Goal: Information Seeking & Learning: Learn about a topic

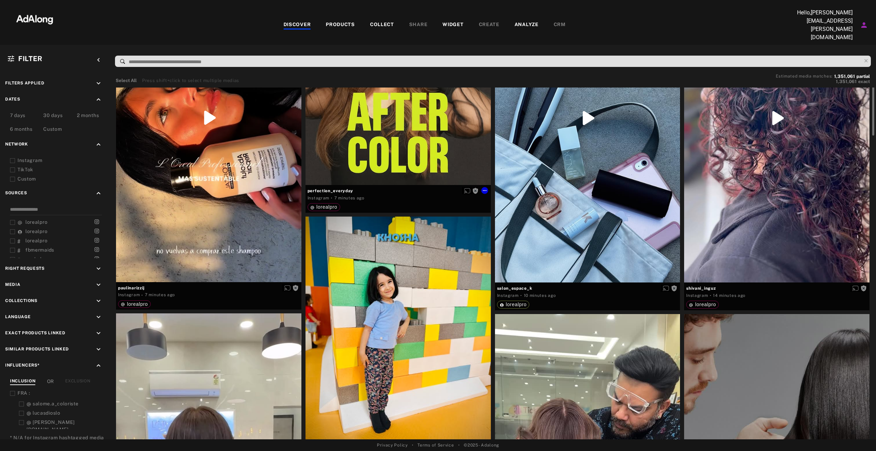
scroll to position [87, 0]
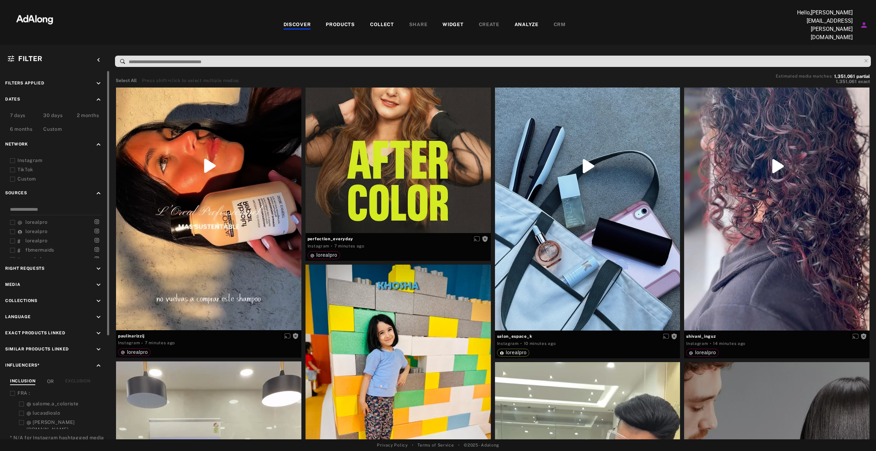
click at [99, 80] on icon "keyboard_arrow_down" at bounding box center [99, 84] width 8 height 8
click at [99, 80] on icon "keyboard_arrow_up" at bounding box center [99, 84] width 8 height 8
click at [95, 265] on icon "keyboard_arrow_down" at bounding box center [99, 269] width 8 height 8
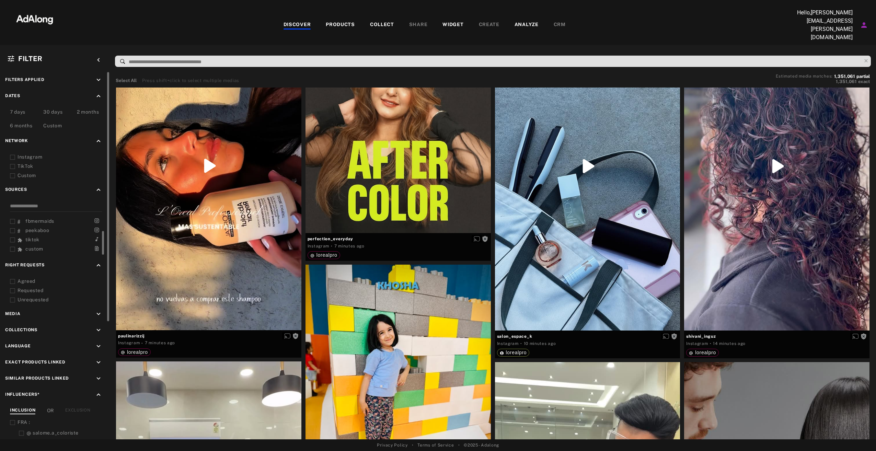
scroll to position [3, 0]
click at [96, 262] on icon "keyboard_arrow_up" at bounding box center [99, 266] width 8 height 8
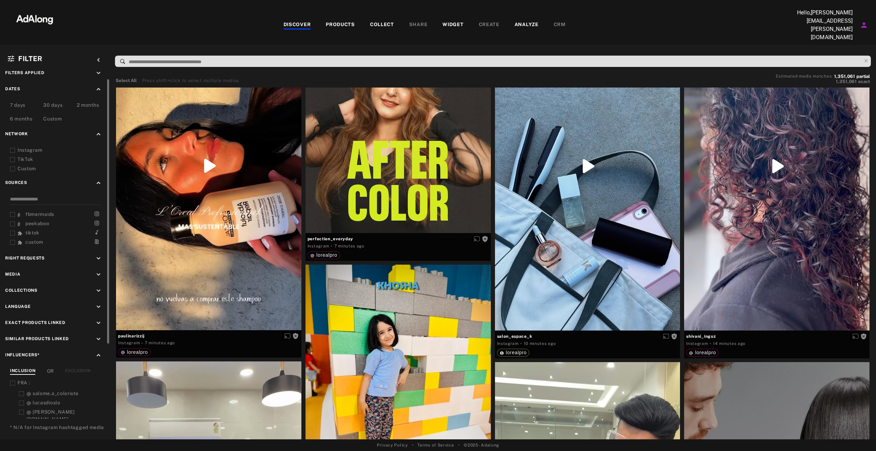
scroll to position [12, 0]
click at [98, 269] on icon "keyboard_arrow_down" at bounding box center [99, 273] width 8 height 8
click at [98, 269] on icon "keyboard_arrow_up" at bounding box center [99, 273] width 8 height 8
click at [98, 285] on icon "keyboard_arrow_down" at bounding box center [99, 289] width 8 height 8
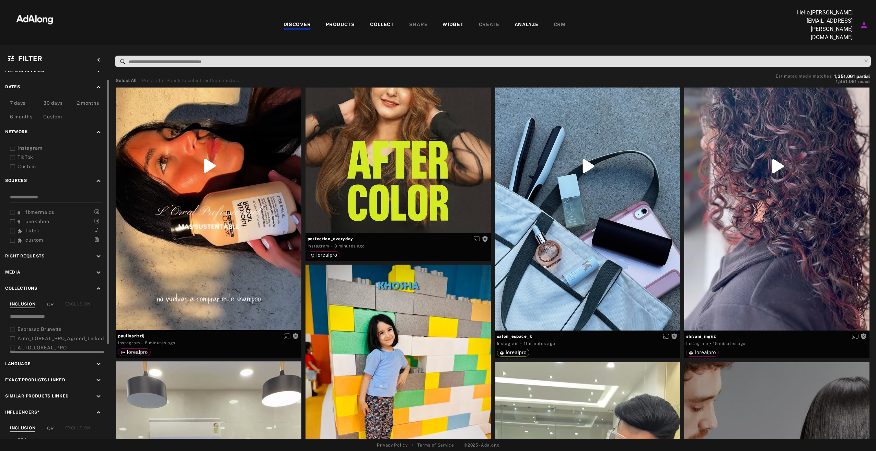
click at [32, 327] on span "Espresso Brunette" at bounding box center [40, 329] width 44 height 5
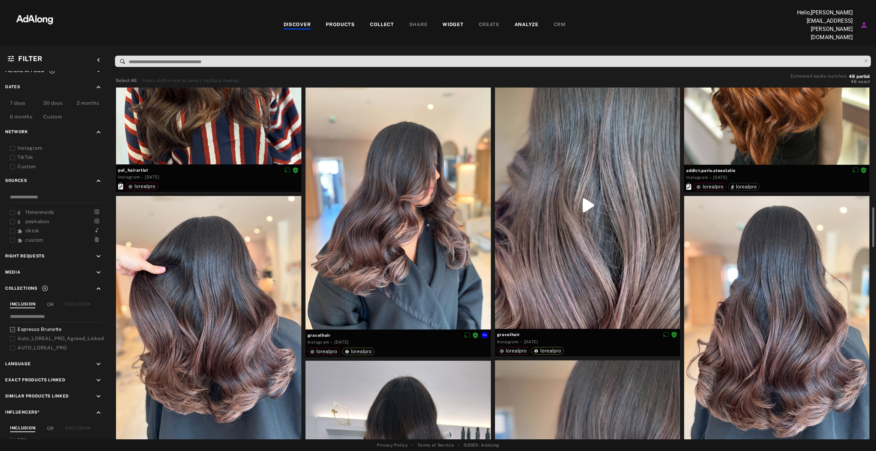
scroll to position [1089, 0]
click at [10, 327] on icon at bounding box center [12, 329] width 5 height 5
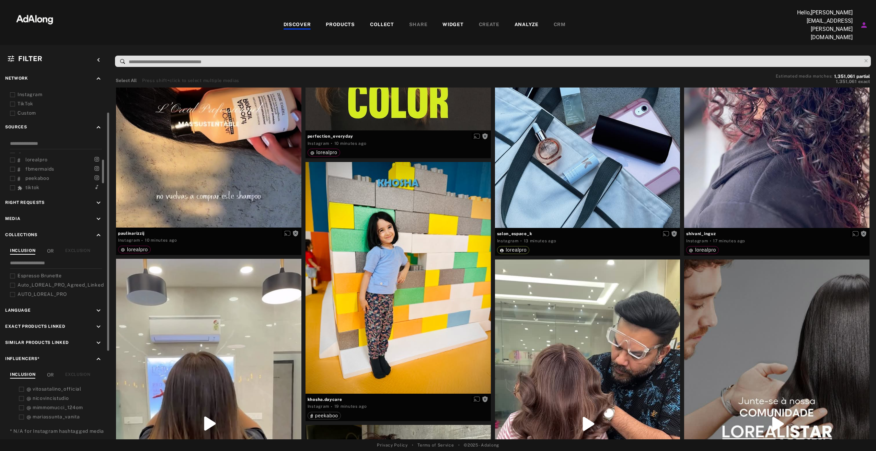
scroll to position [14, 0]
click at [13, 111] on icon at bounding box center [12, 113] width 5 height 5
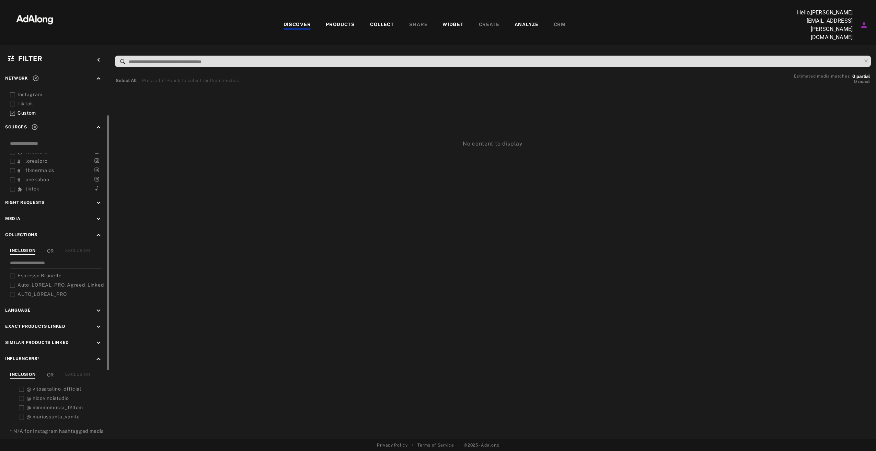
click at [12, 111] on icon at bounding box center [12, 113] width 5 height 5
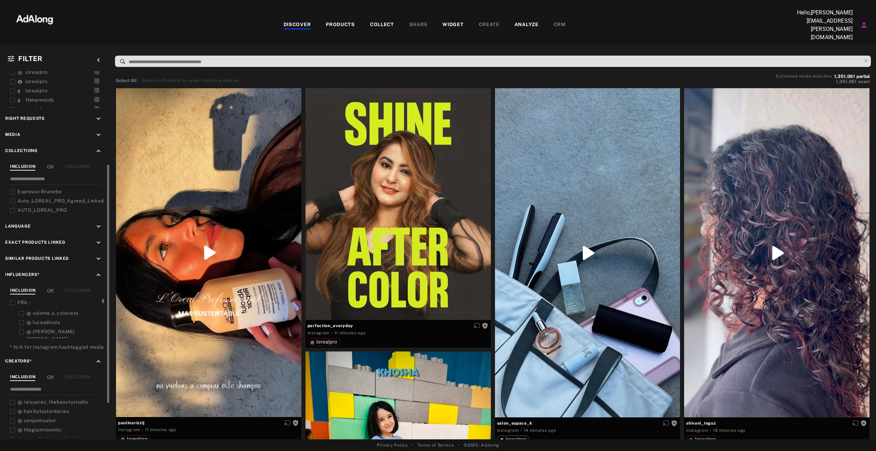
scroll to position [150, 0]
click at [99, 239] on icon "keyboard_arrow_down" at bounding box center [99, 243] width 8 height 8
click at [99, 239] on icon "keyboard_arrow_up" at bounding box center [99, 243] width 8 height 8
click at [99, 223] on icon "keyboard_arrow_down" at bounding box center [99, 227] width 8 height 8
click at [99, 223] on icon "keyboard_arrow_up" at bounding box center [99, 227] width 8 height 8
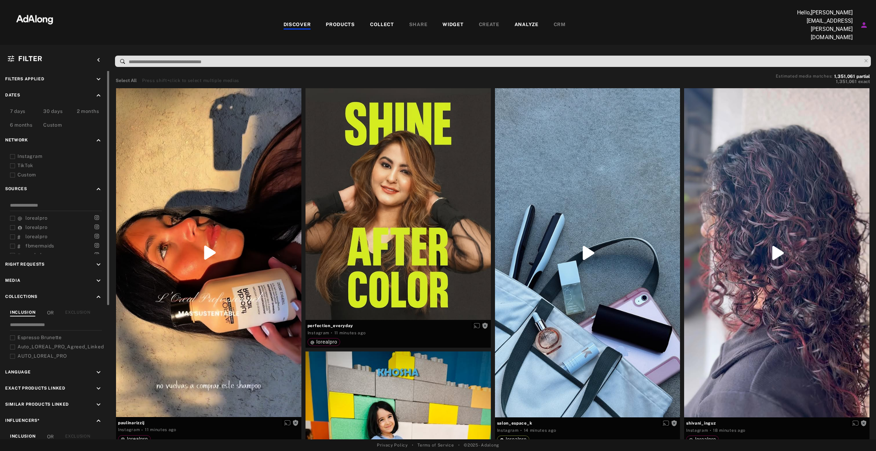
scroll to position [0, 0]
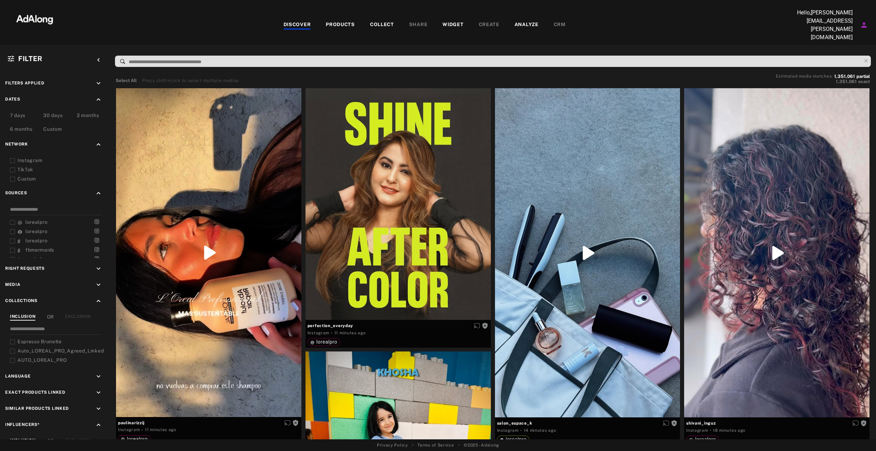
click at [375, 21] on div "COLLECT" at bounding box center [382, 25] width 24 height 8
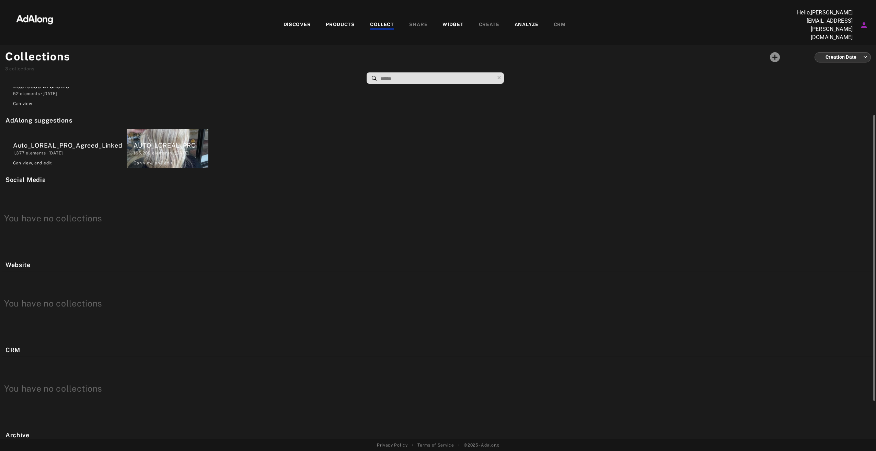
scroll to position [36, 0]
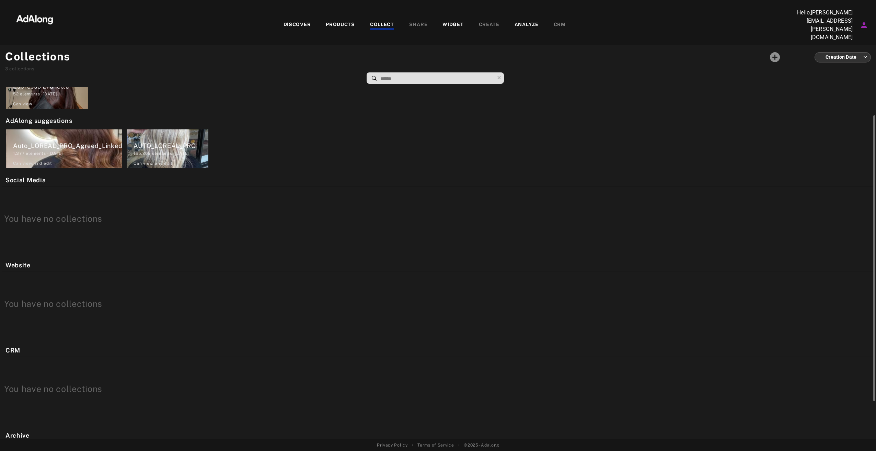
click at [40, 150] on div "1,377 elements · 2024.11.20" at bounding box center [67, 153] width 109 height 6
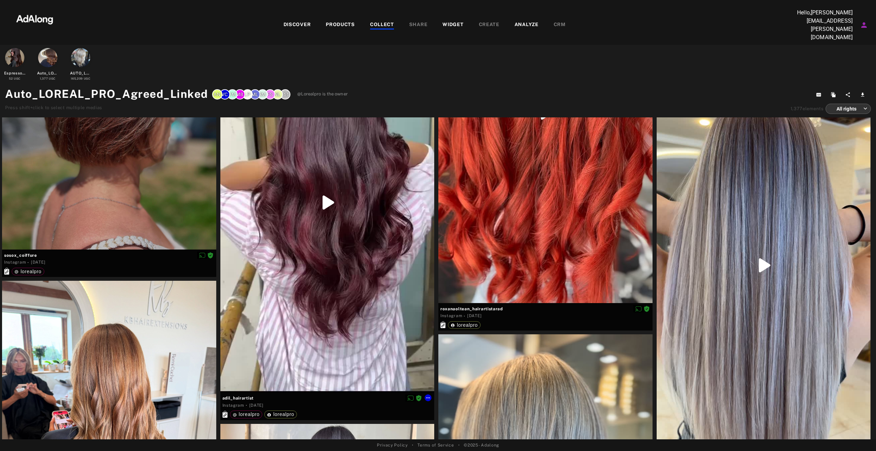
scroll to position [5263, 0]
click at [15, 77] on div "52 UGC" at bounding box center [15, 79] width 12 height 4
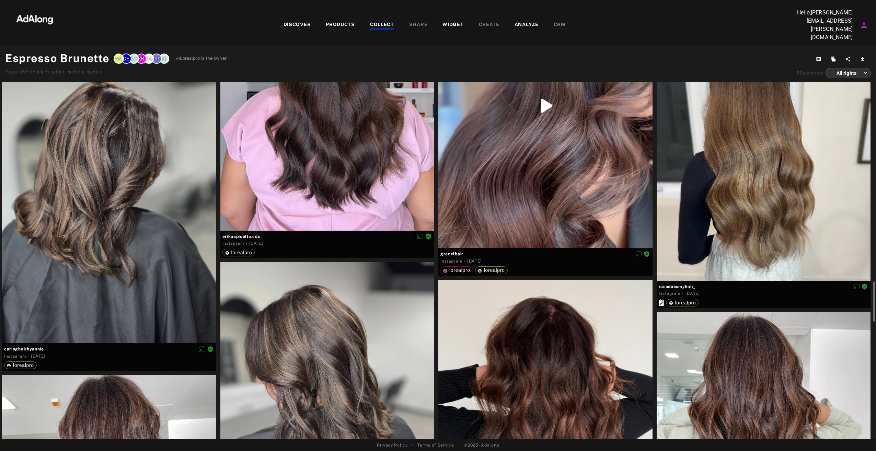
scroll to position [2003, 0]
click at [298, 14] on div "DISCOVER PRODUCTS COLLECT SHARE WIDGET CREATE ANALYZE CRM" at bounding box center [424, 25] width 719 height 33
click at [300, 21] on div "DISCOVER" at bounding box center [297, 25] width 27 height 8
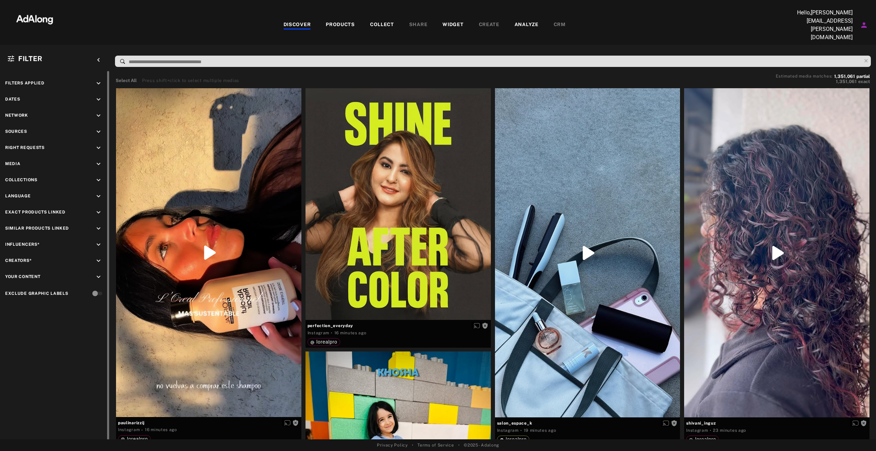
click at [30, 242] on span "Influencers*" at bounding box center [22, 244] width 34 height 5
click at [94, 241] on div "Influencers* keyboard_arrow_down" at bounding box center [55, 245] width 100 height 9
click at [99, 241] on icon "keyboard_arrow_down" at bounding box center [99, 245] width 8 height 8
click at [23, 281] on icon at bounding box center [21, 283] width 5 height 5
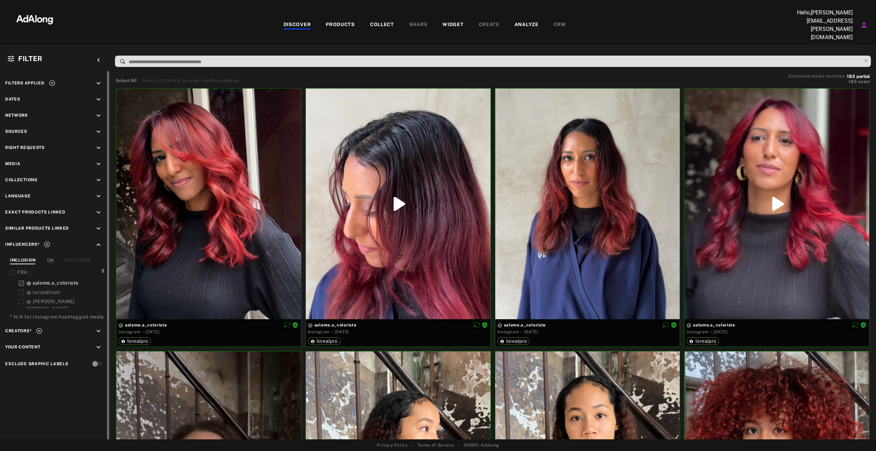
click at [20, 281] on icon at bounding box center [21, 283] width 5 height 5
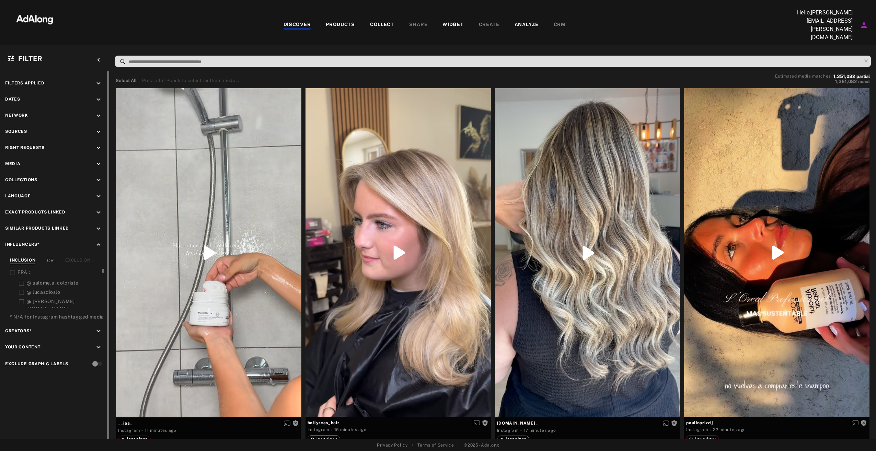
click at [97, 133] on div "Filters applied keyboard_arrow_down Dates keyboard_arrow_down Network keyboard_…" at bounding box center [55, 224] width 110 height 307
